Goal: Book appointment/travel/reservation

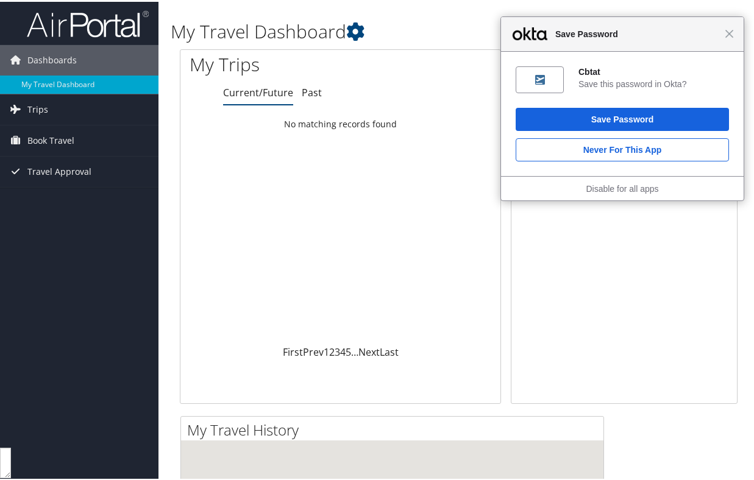
scroll to position [410, 0]
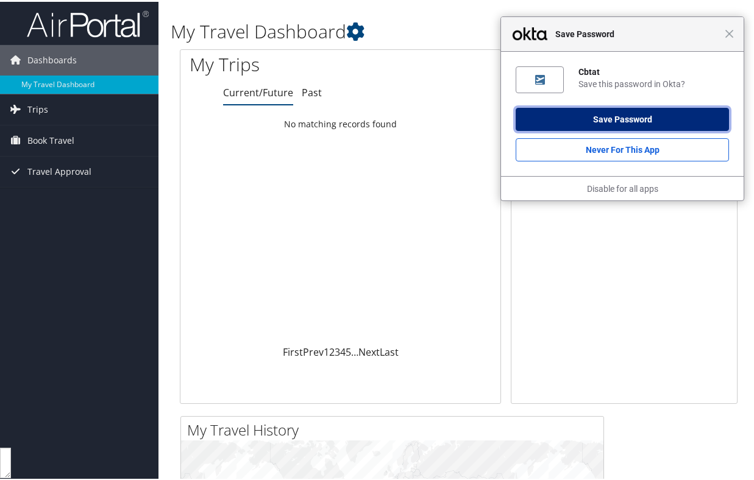
click at [611, 122] on button "Save Password" at bounding box center [622, 117] width 213 height 23
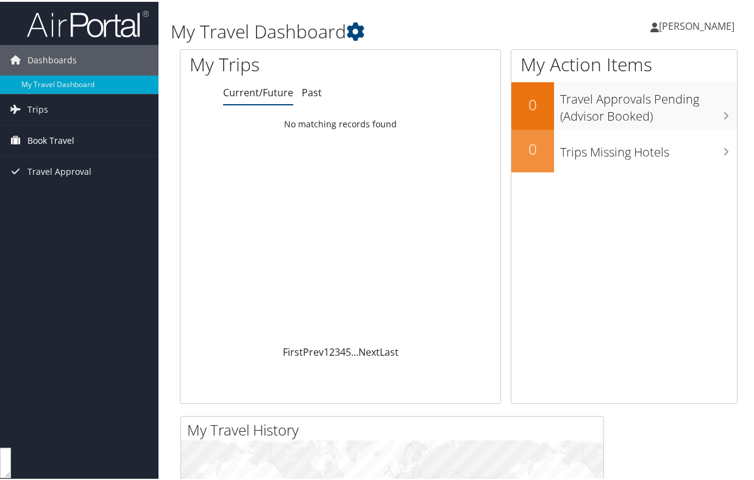
click at [54, 142] on span "Book Travel" at bounding box center [50, 139] width 47 height 30
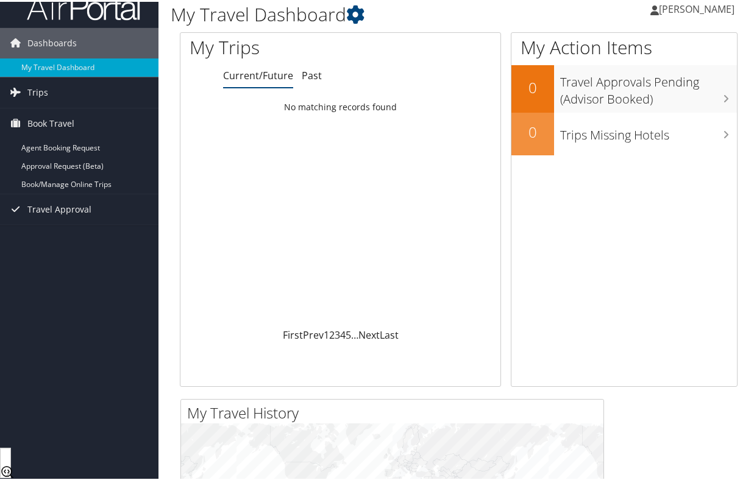
scroll to position [0, 0]
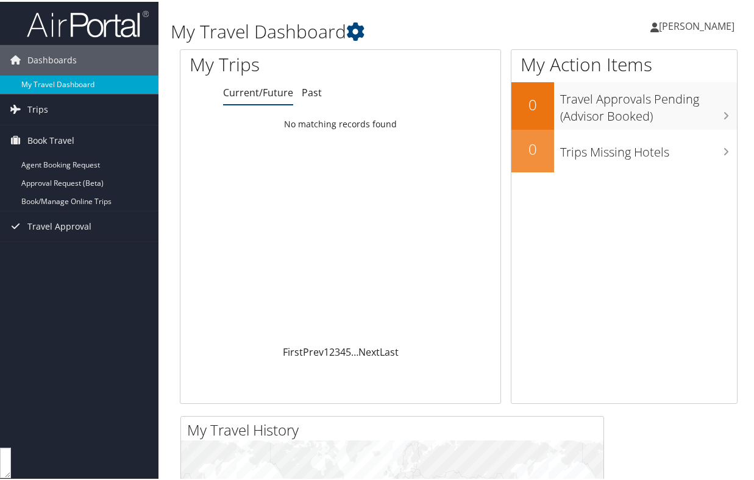
click at [56, 81] on link "My Travel Dashboard" at bounding box center [79, 83] width 158 height 18
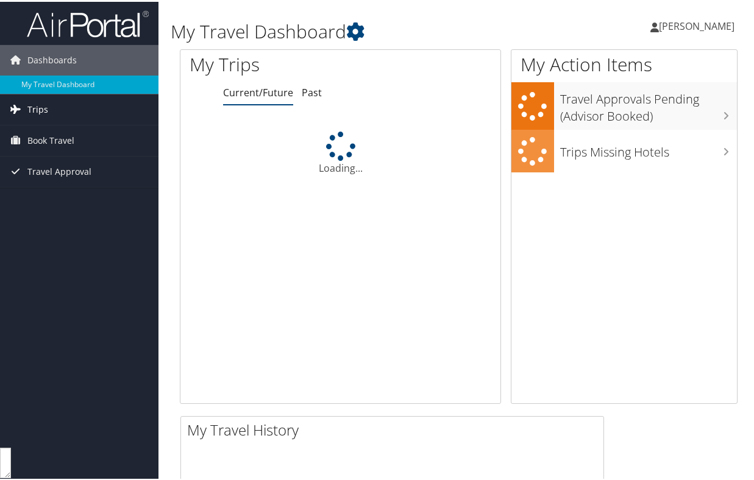
scroll to position [410, 0]
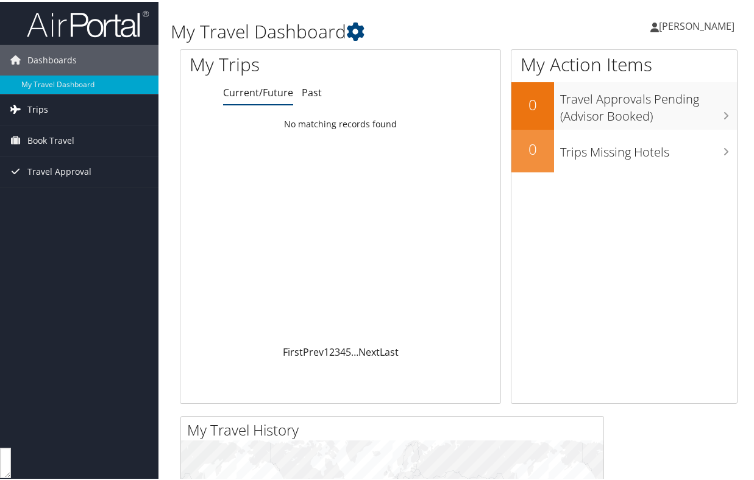
click at [50, 110] on link "Trips" at bounding box center [79, 108] width 158 height 30
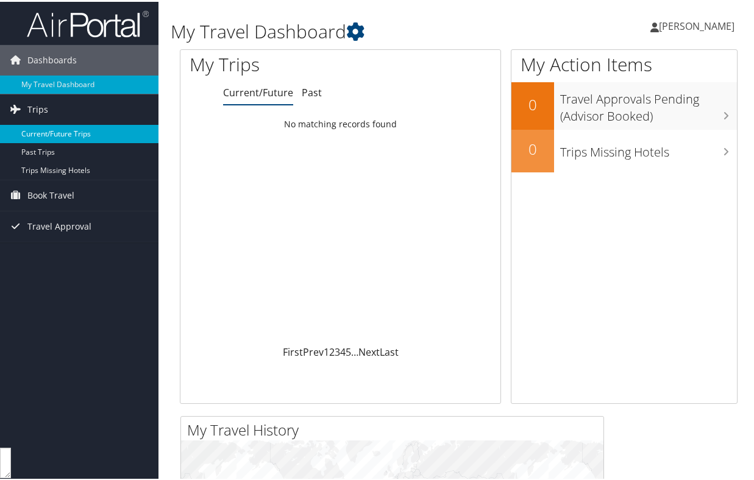
click at [71, 135] on link "Current/Future Trips" at bounding box center [79, 132] width 158 height 18
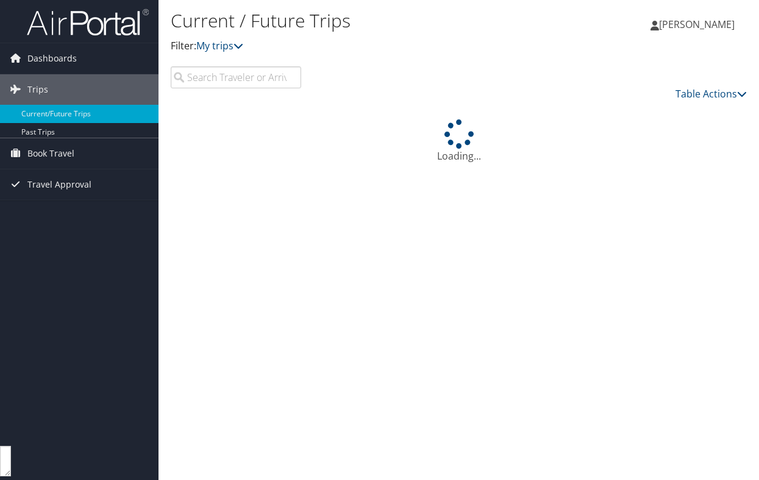
scroll to position [410, 0]
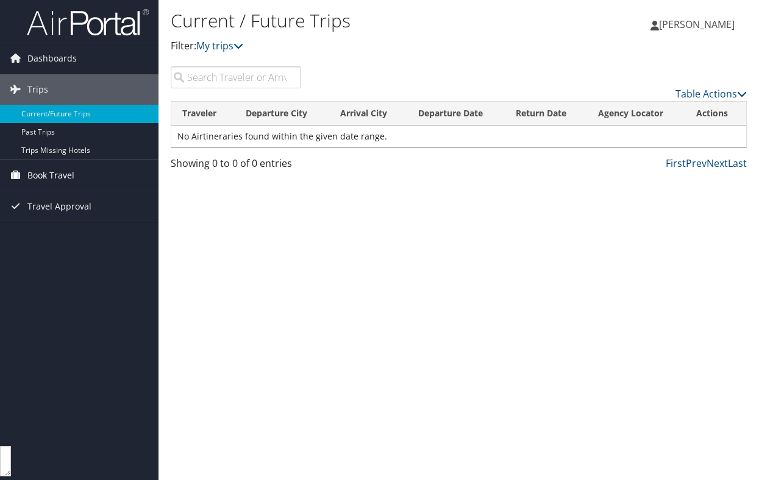
click at [44, 175] on span "Book Travel" at bounding box center [50, 175] width 47 height 30
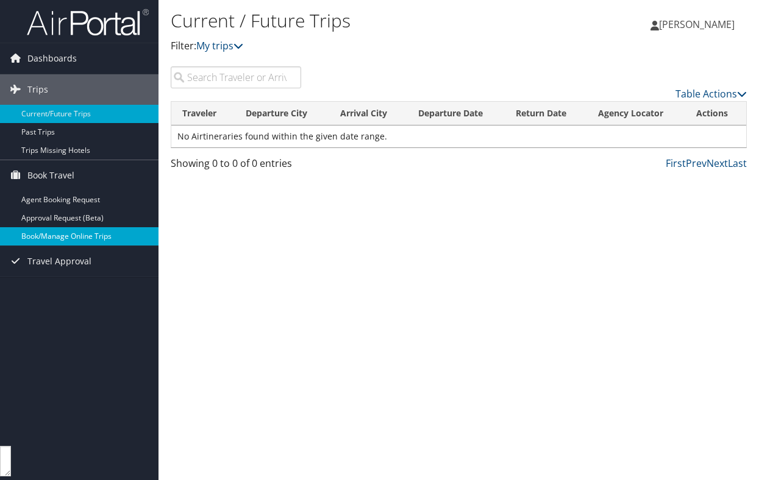
click at [66, 235] on link "Book/Manage Online Trips" at bounding box center [79, 236] width 158 height 18
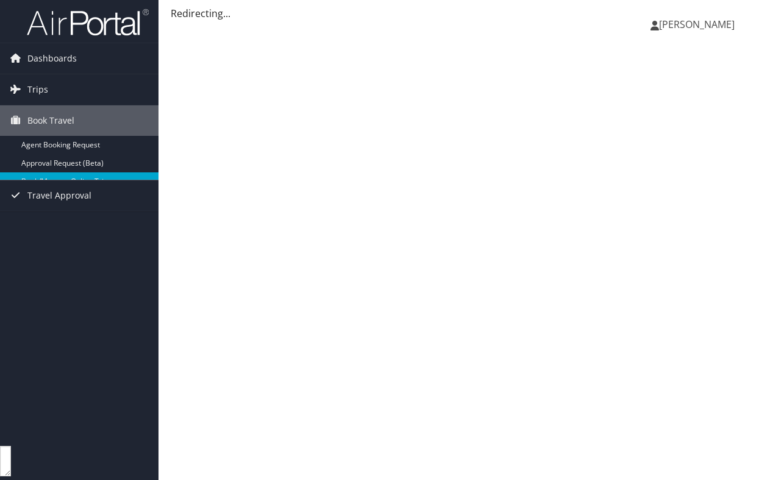
scroll to position [410, 0]
